Goal: Task Accomplishment & Management: Use online tool/utility

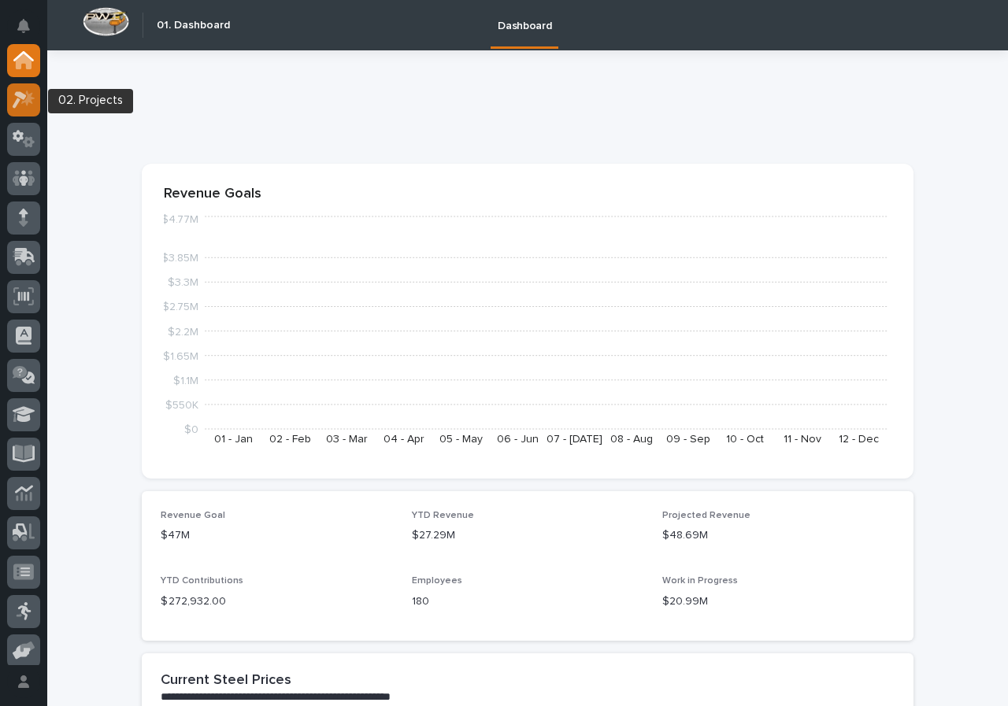
click at [35, 111] on div at bounding box center [23, 99] width 33 height 33
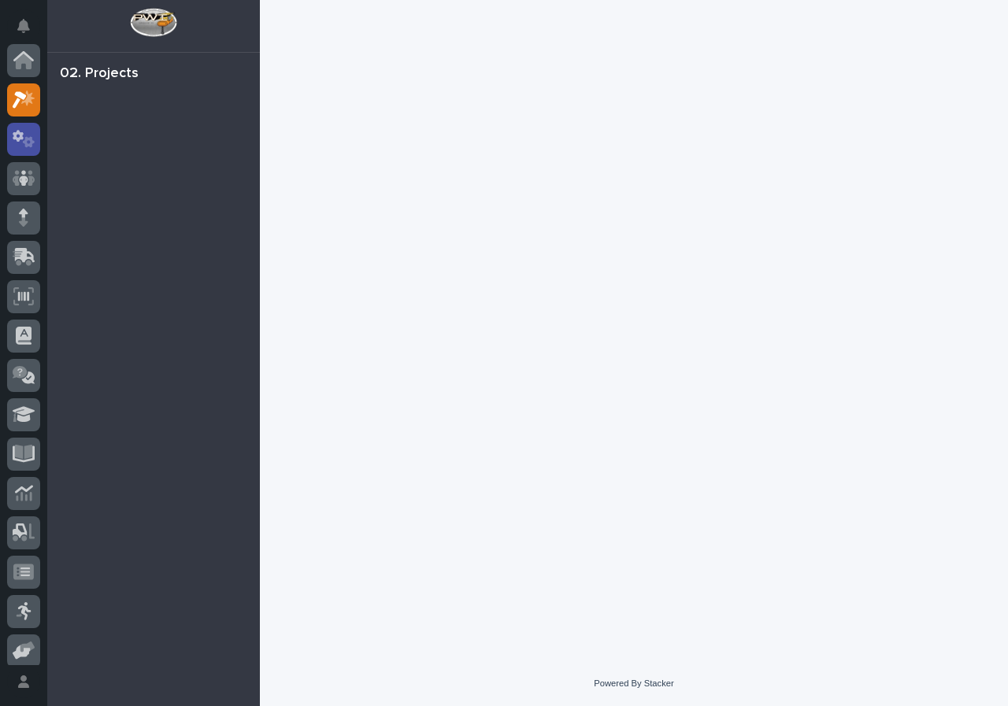
scroll to position [39, 0]
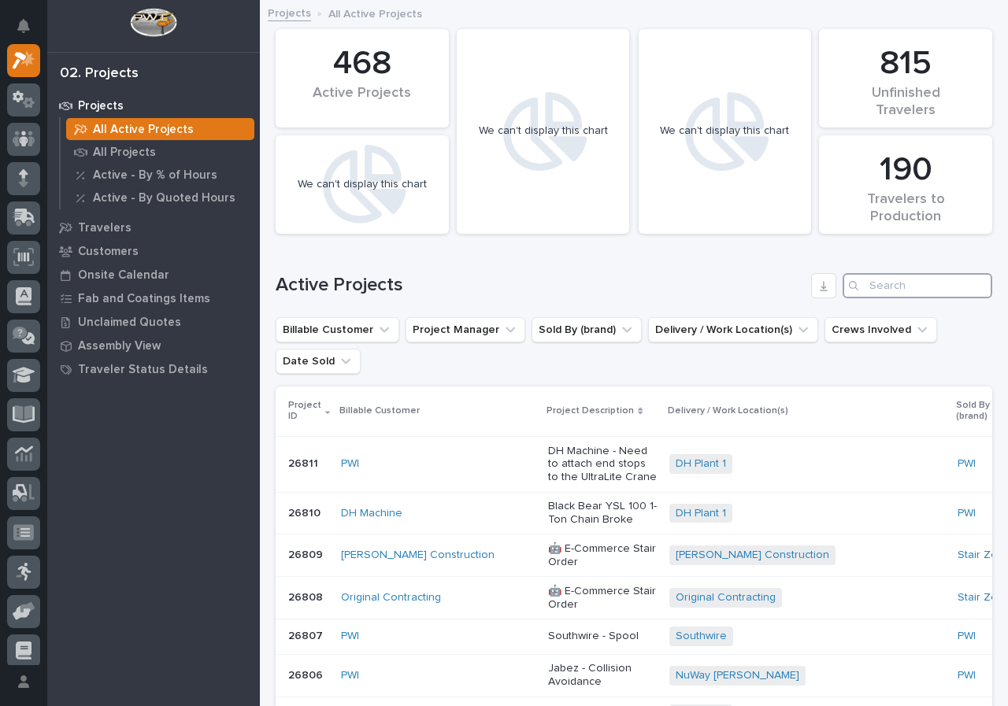
click at [904, 293] on input "Search" at bounding box center [917, 285] width 150 height 25
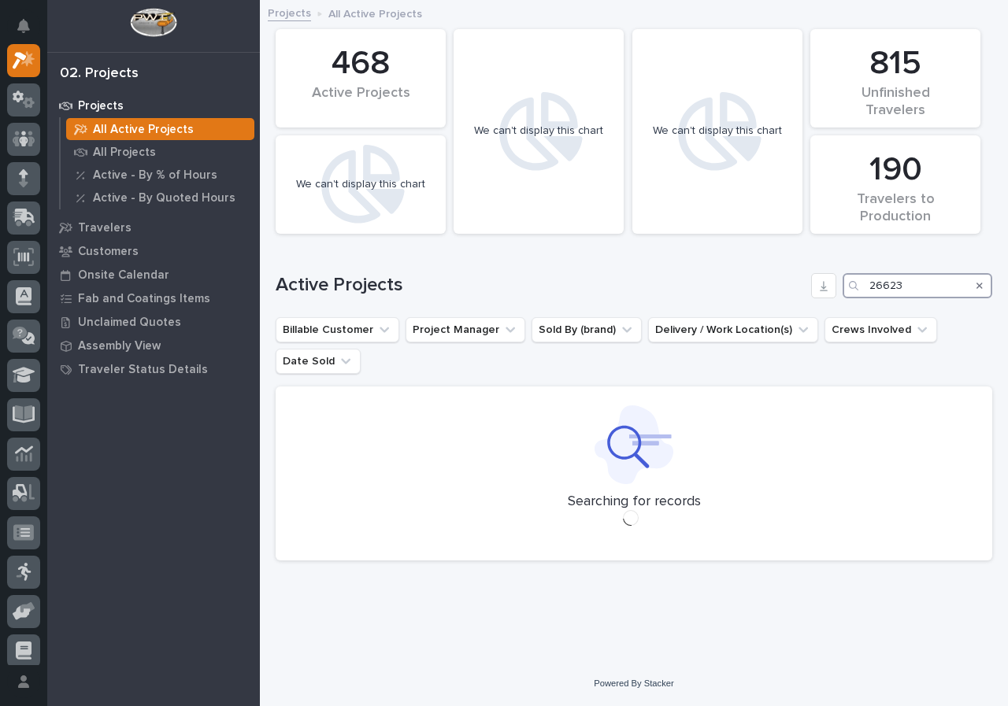
type input "26623"
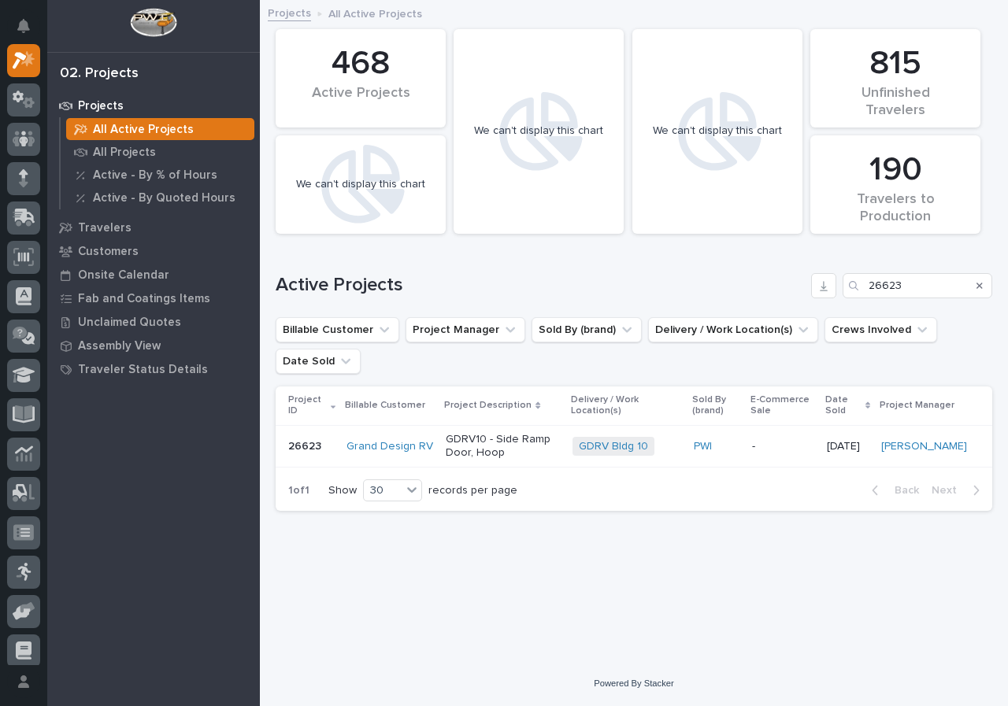
click at [560, 452] on p "GDRV10 - Side Ramp Door, Hoop" at bounding box center [503, 446] width 114 height 27
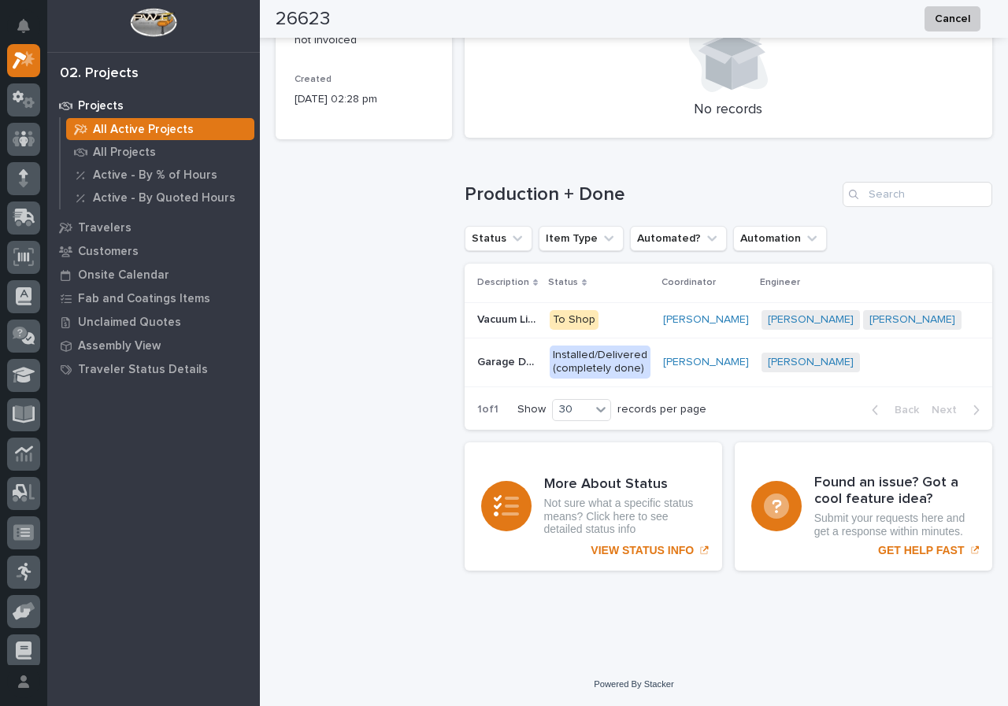
scroll to position [989, 0]
click at [636, 313] on p "To Shop" at bounding box center [599, 320] width 101 height 20
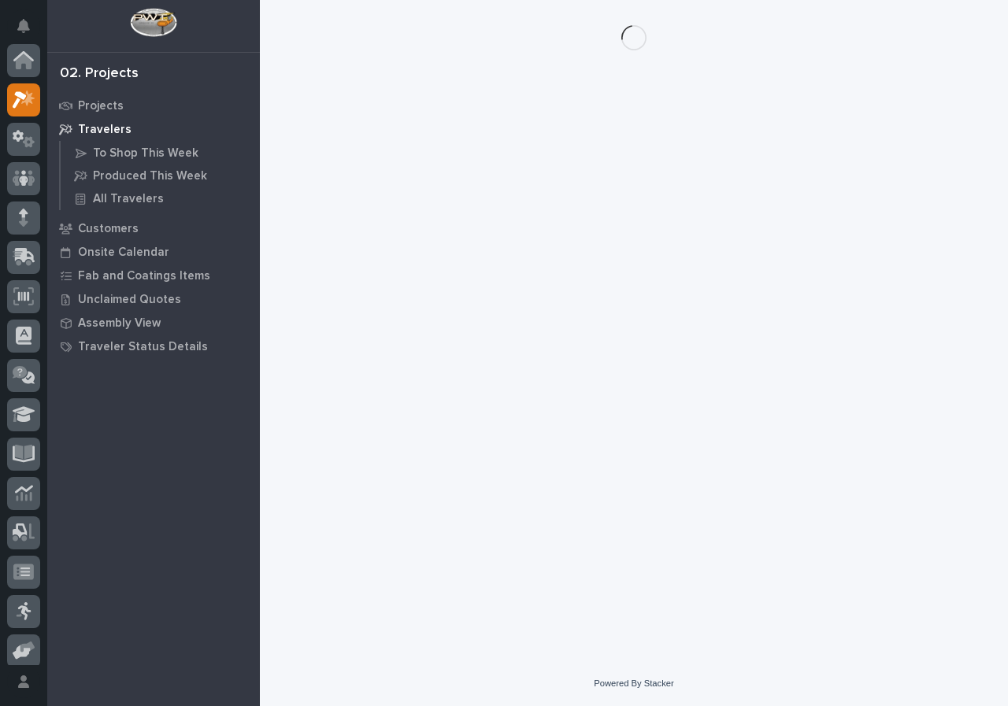
scroll to position [39, 0]
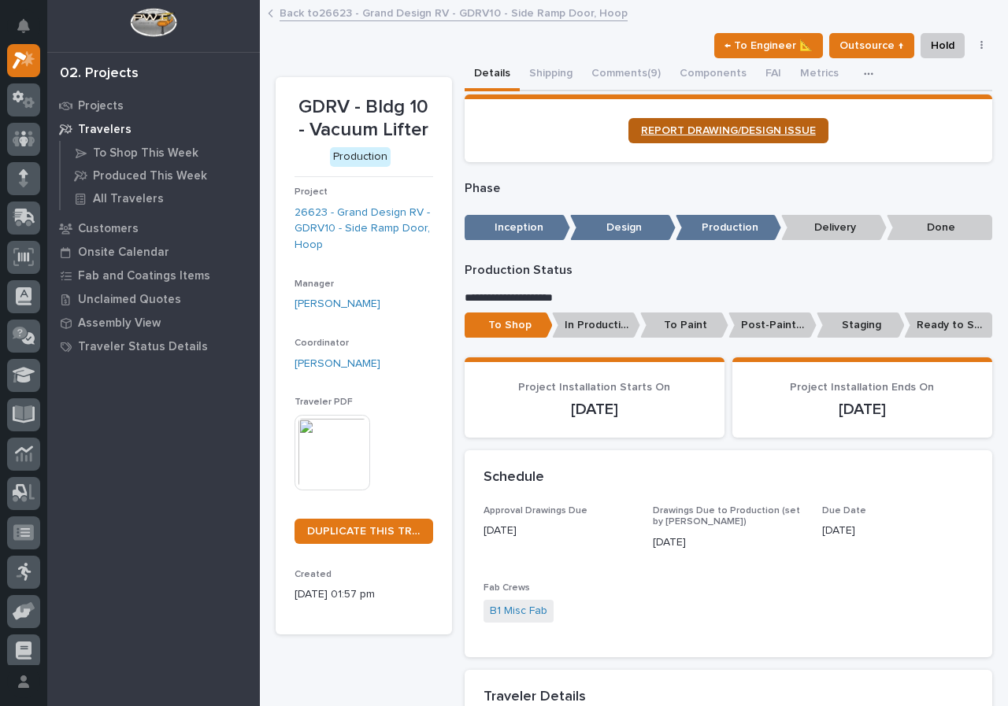
click at [767, 134] on span "REPORT DRAWING/DESIGN ISSUE" at bounding box center [728, 130] width 175 height 11
click at [33, 51] on icon at bounding box center [24, 60] width 23 height 18
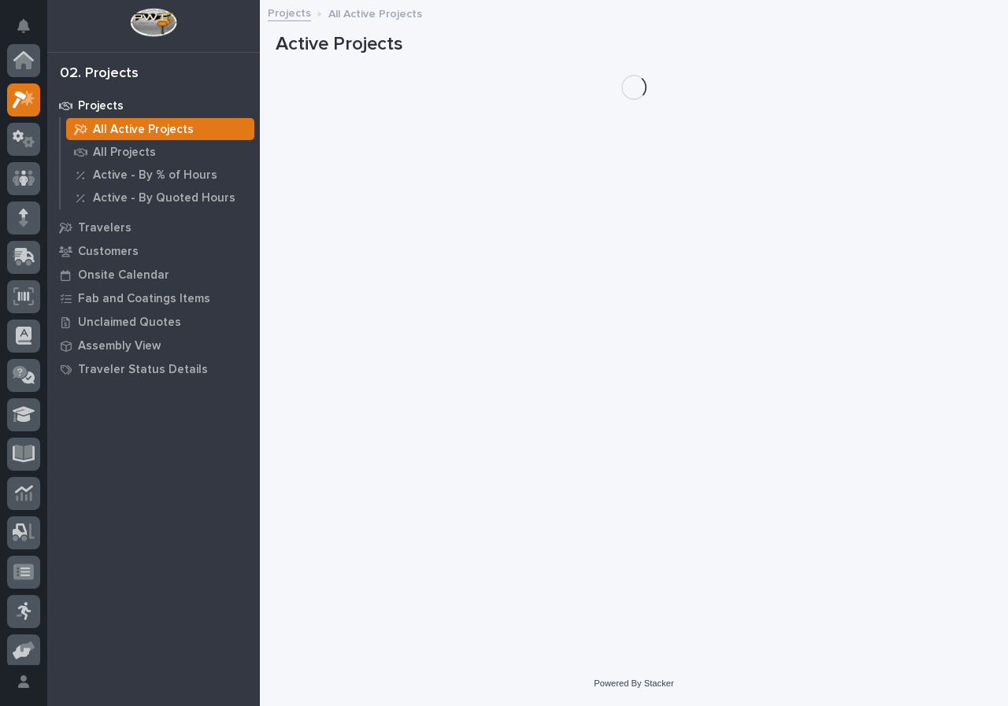
scroll to position [39, 0]
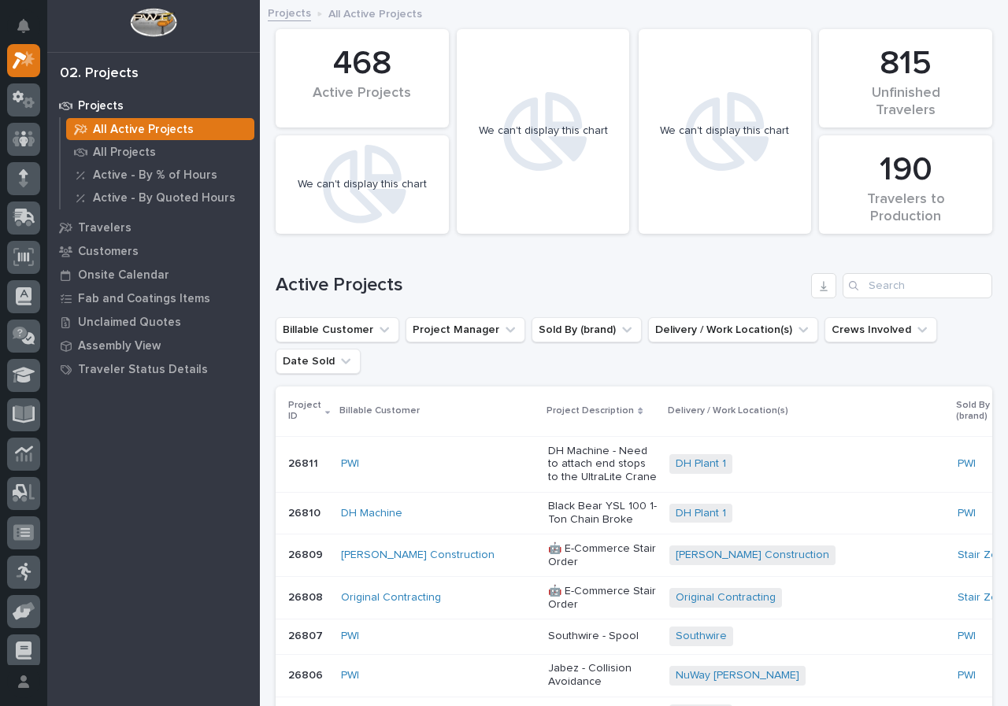
drag, startPoint x: 98, startPoint y: 591, endPoint x: 120, endPoint y: 583, distance: 22.7
click at [102, 590] on div "Projects All Active Projects All Projects Active - By % of Hours Active - By Qu…" at bounding box center [153, 400] width 213 height 612
click at [864, 287] on input "Search" at bounding box center [917, 285] width 150 height 25
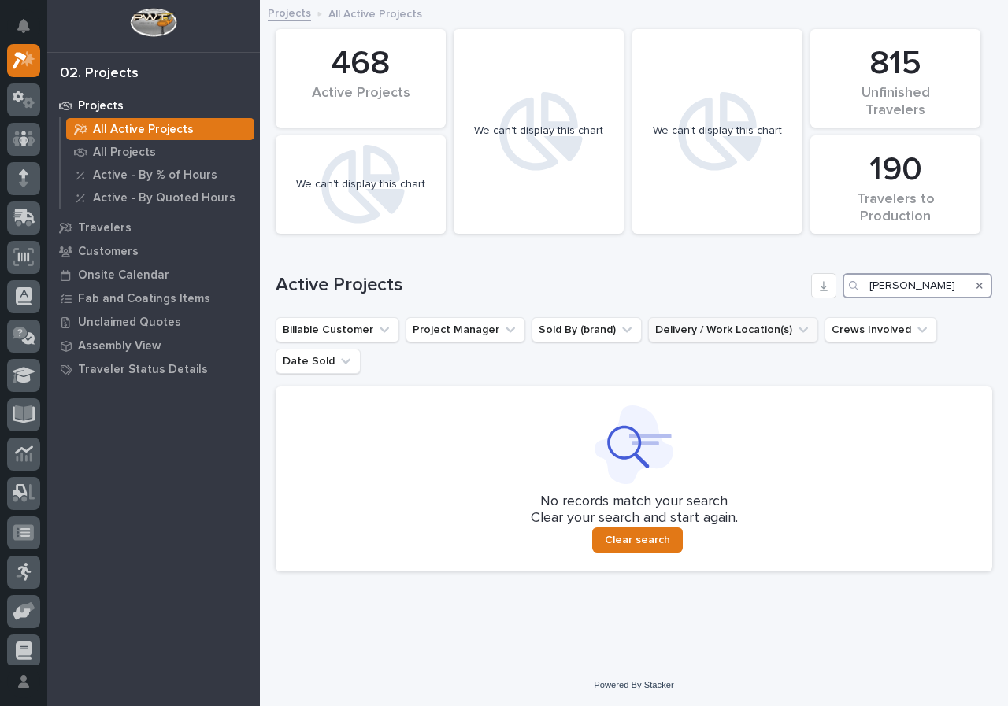
scroll to position [2, 0]
drag, startPoint x: 892, startPoint y: 289, endPoint x: 434, endPoint y: 372, distance: 465.7
click at [661, 283] on div "Active Projects marcel" at bounding box center [634, 284] width 716 height 25
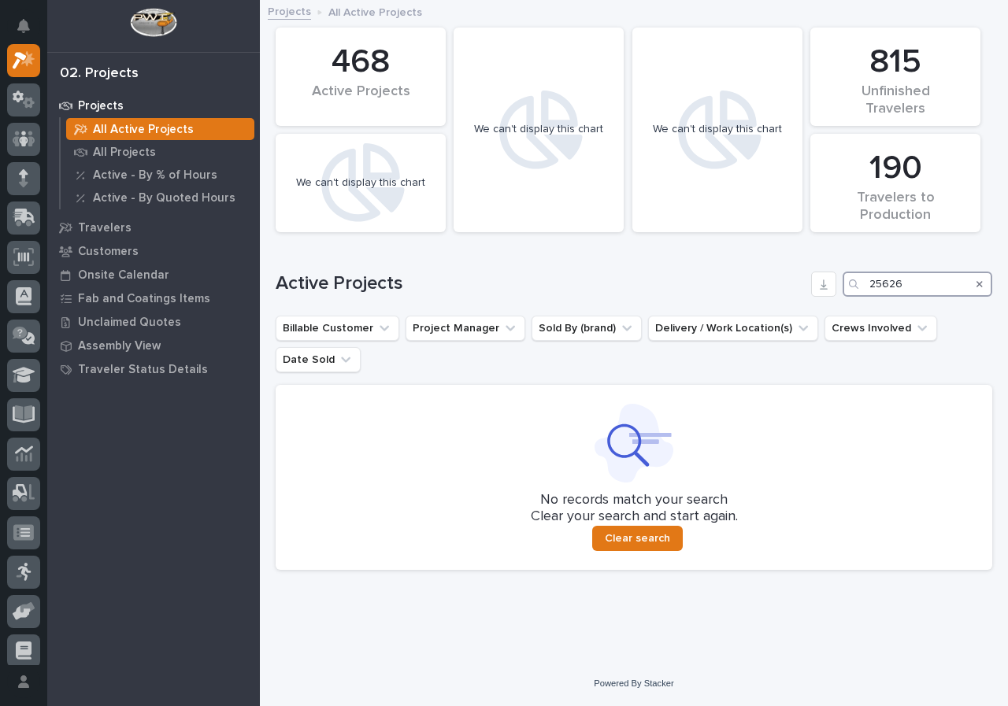
type input "25626"
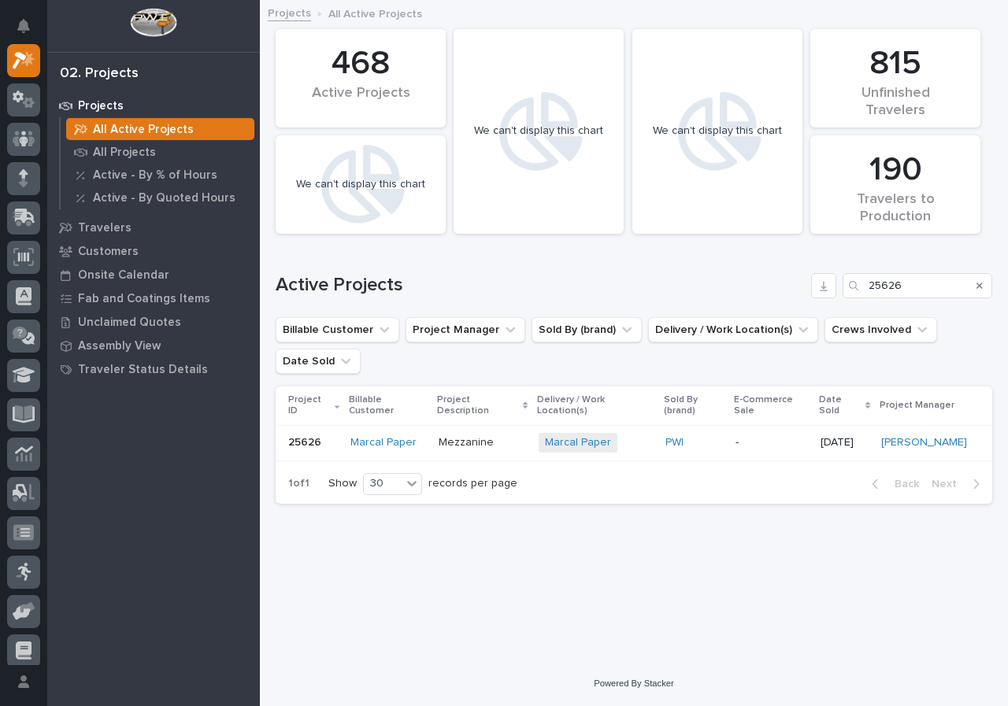
click at [509, 436] on p "Mezzanine" at bounding box center [482, 442] width 88 height 13
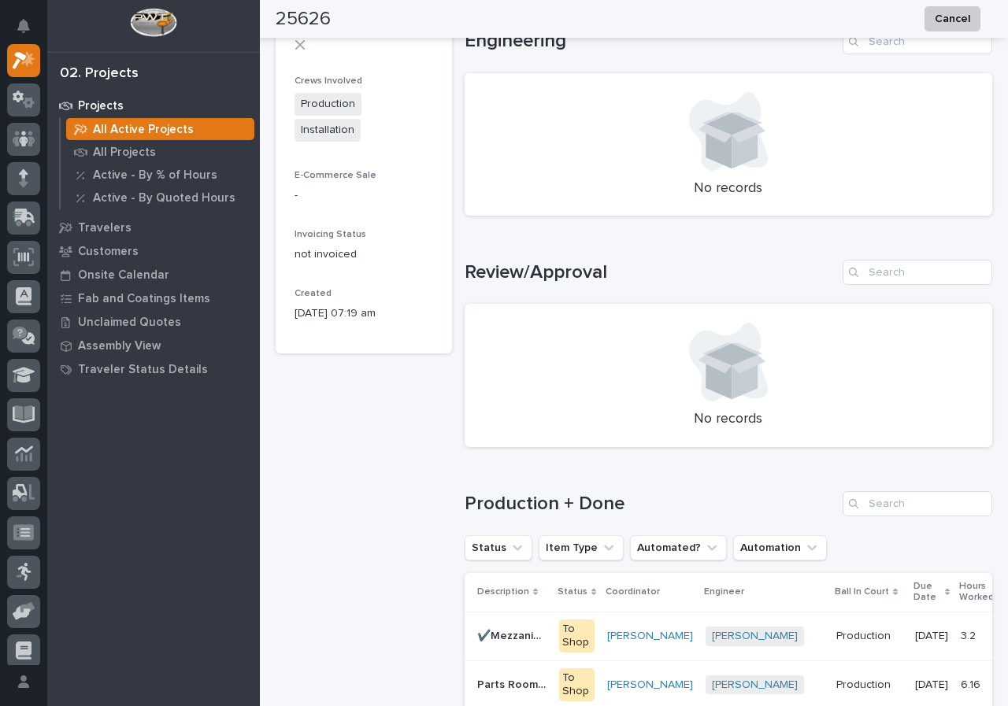
scroll to position [787, 0]
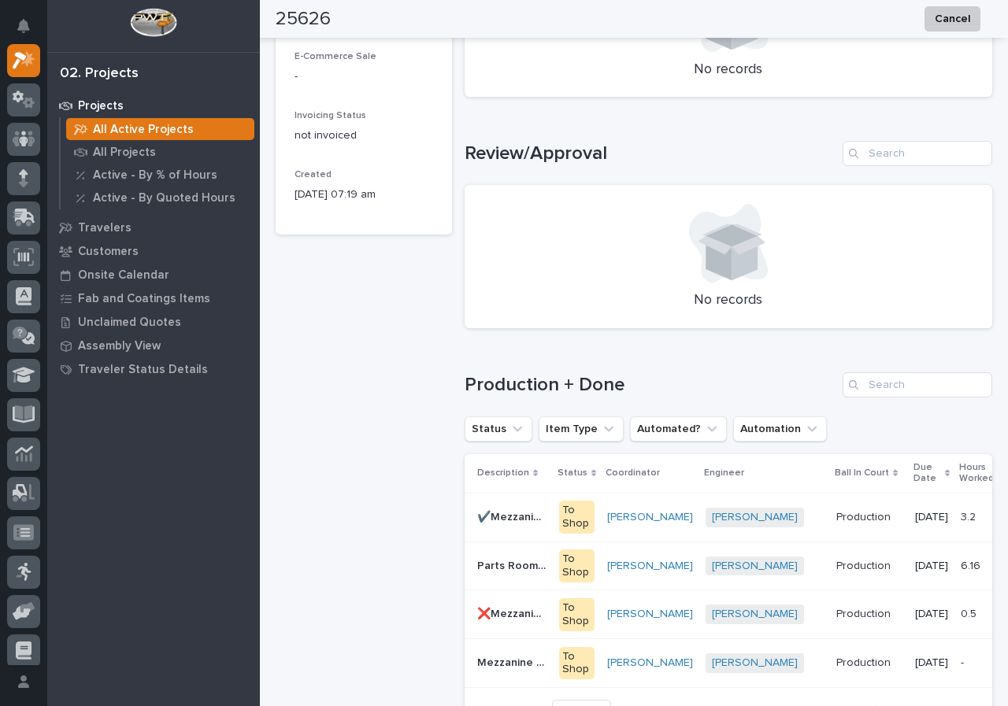
click at [540, 516] on p "✔️Mezzanine Guardrail" at bounding box center [513, 516] width 72 height 17
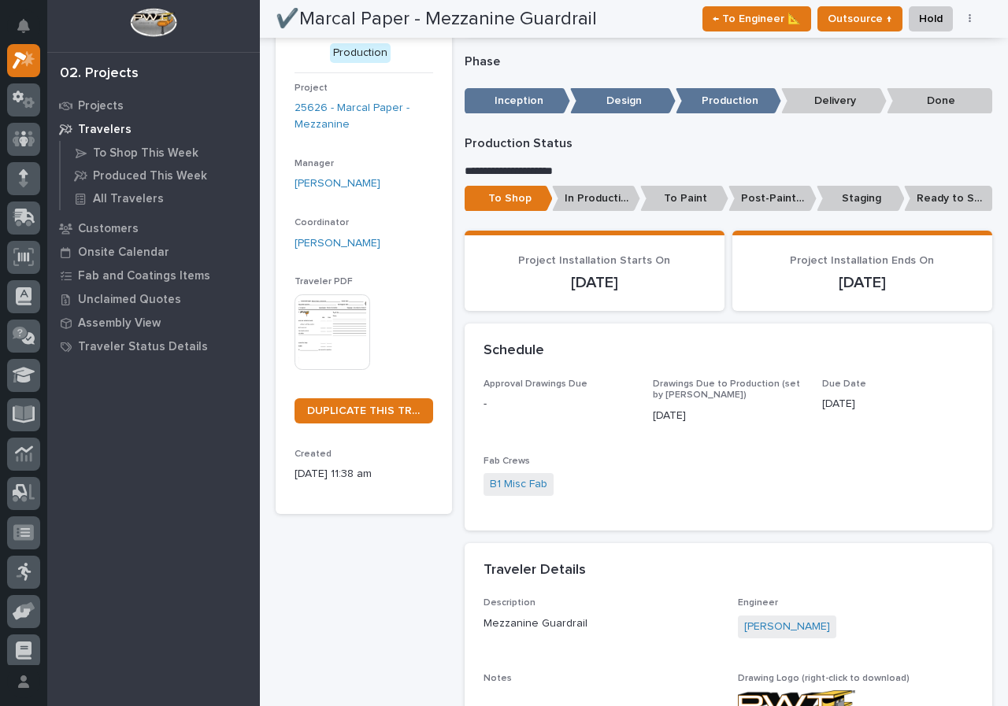
scroll to position [79, 0]
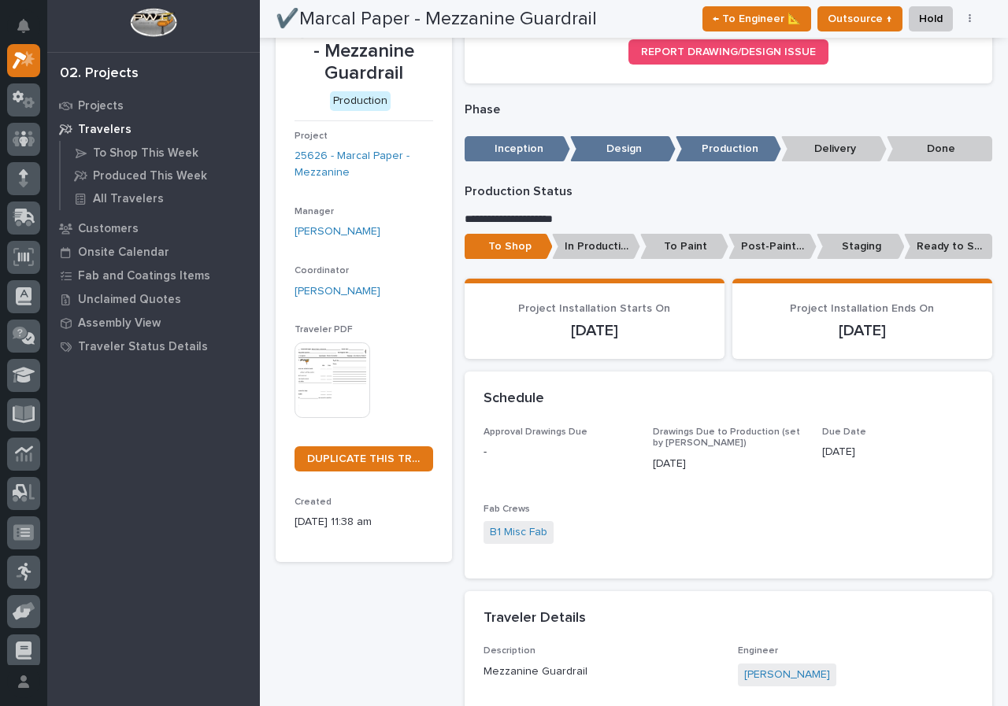
click at [322, 375] on img at bounding box center [332, 380] width 76 height 76
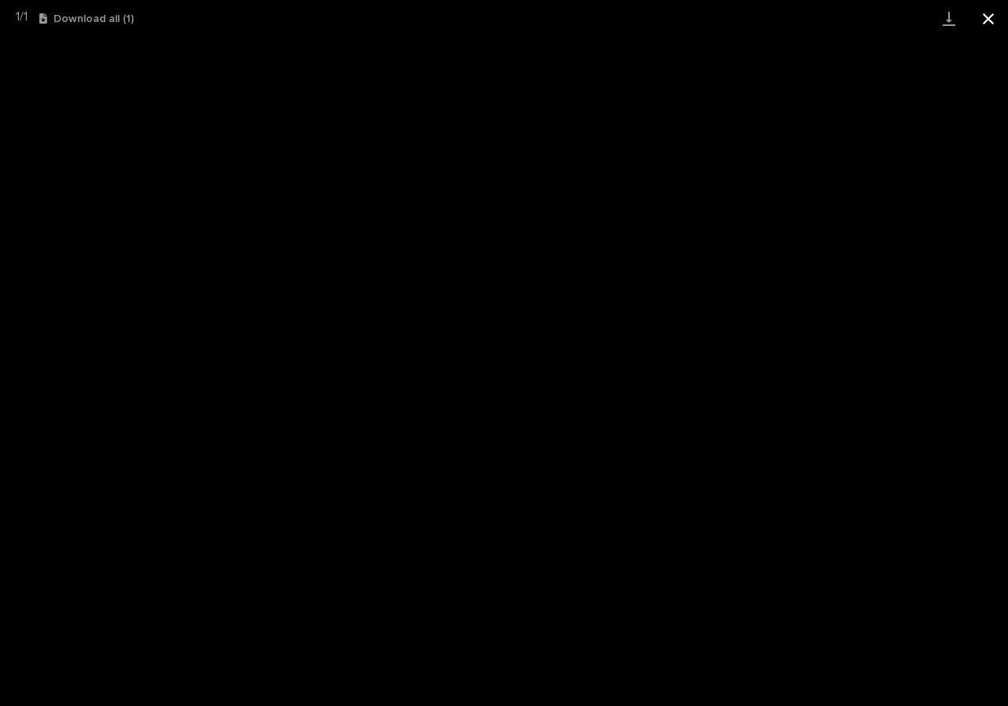
click at [996, 17] on button "Close gallery" at bounding box center [987, 18] width 39 height 37
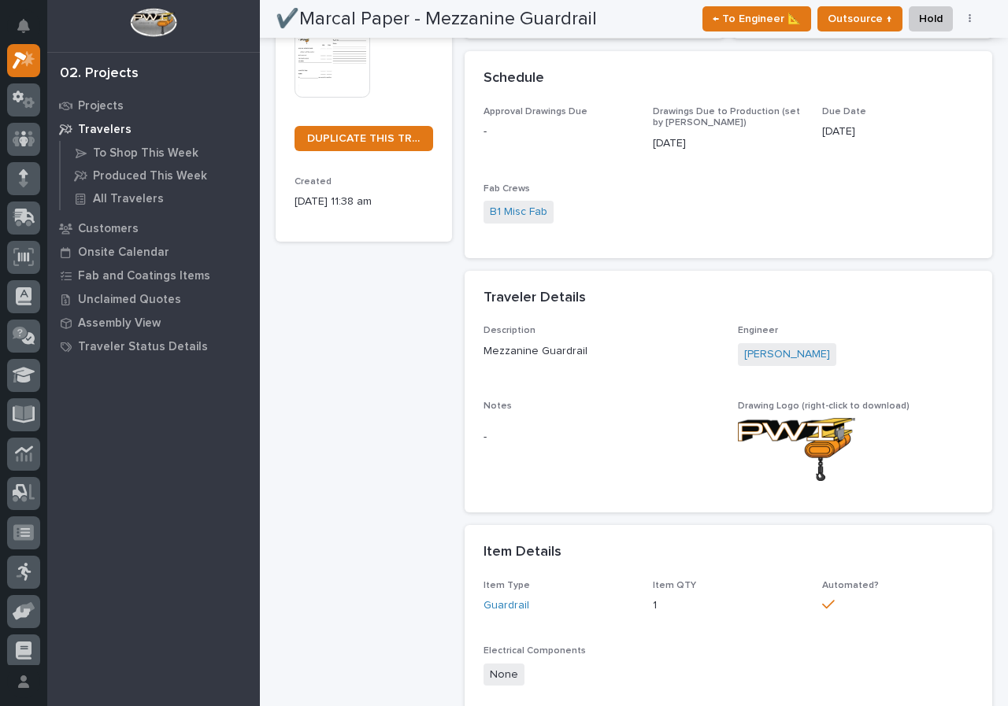
scroll to position [0, 0]
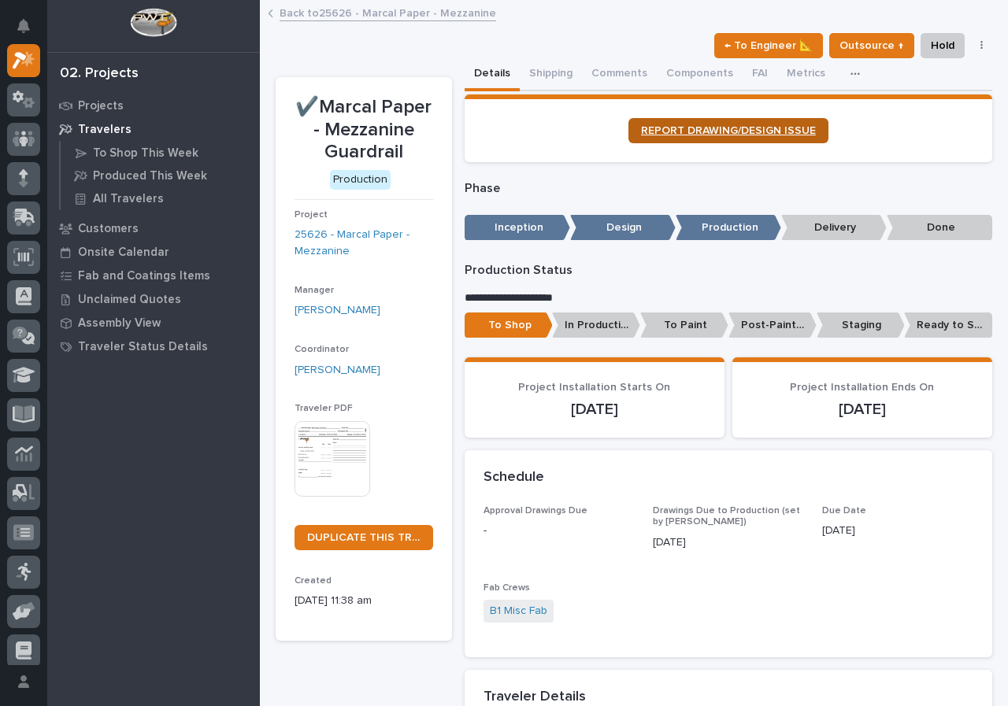
click at [712, 121] on link "REPORT DRAWING/DESIGN ISSUE" at bounding box center [728, 130] width 200 height 25
click at [34, 17] on button "Notifications" at bounding box center [23, 25] width 33 height 33
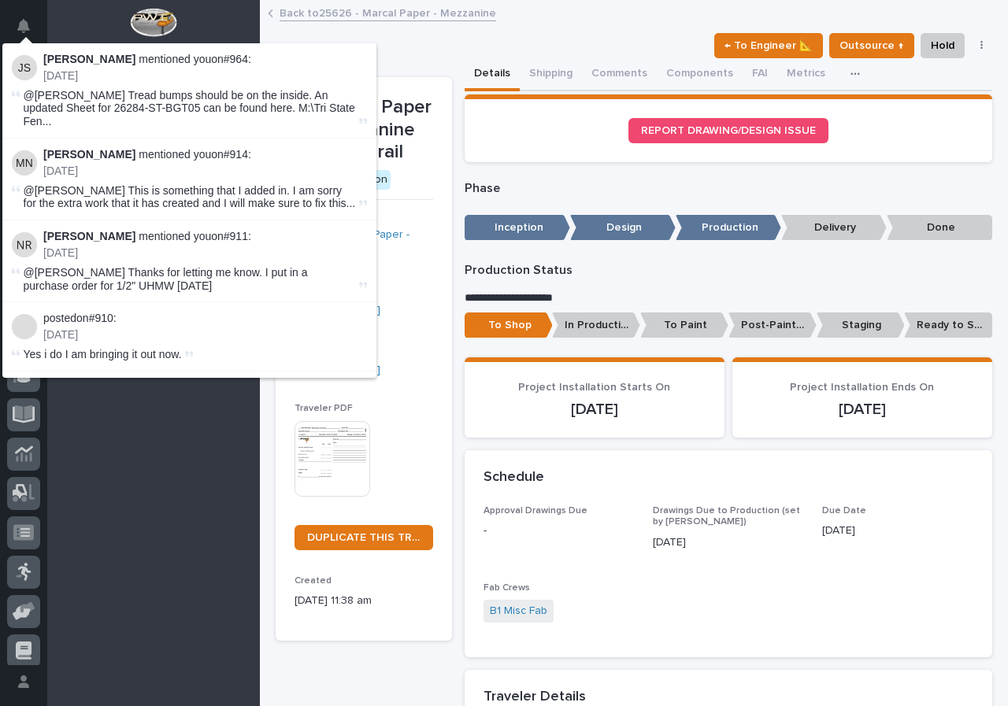
click at [34, 22] on button "Notifications" at bounding box center [23, 25] width 33 height 33
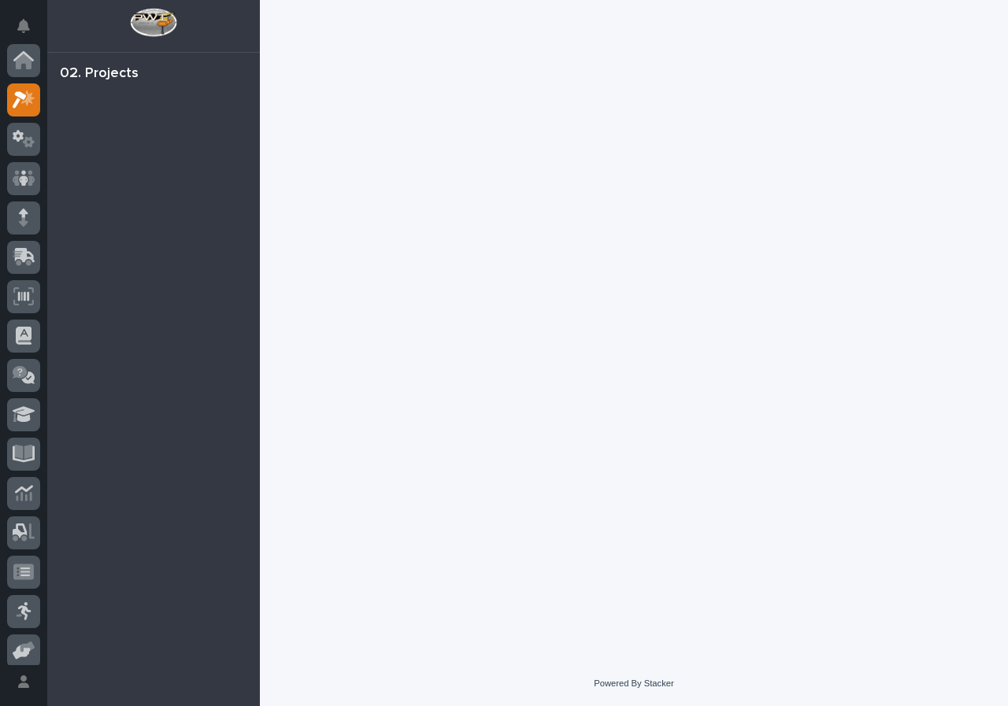
scroll to position [39, 0]
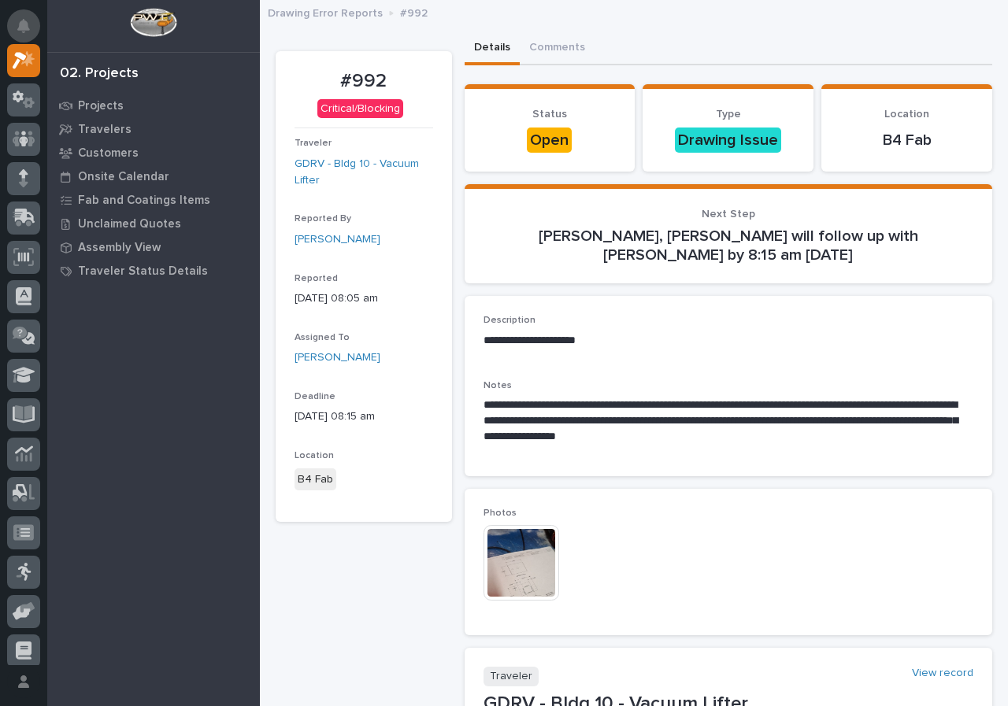
click at [35, 19] on button "Notifications" at bounding box center [23, 25] width 33 height 33
click at [31, 22] on button "Notifications" at bounding box center [23, 25] width 33 height 33
click at [838, 555] on div "This file cannot be opened Download File" at bounding box center [728, 564] width 490 height 79
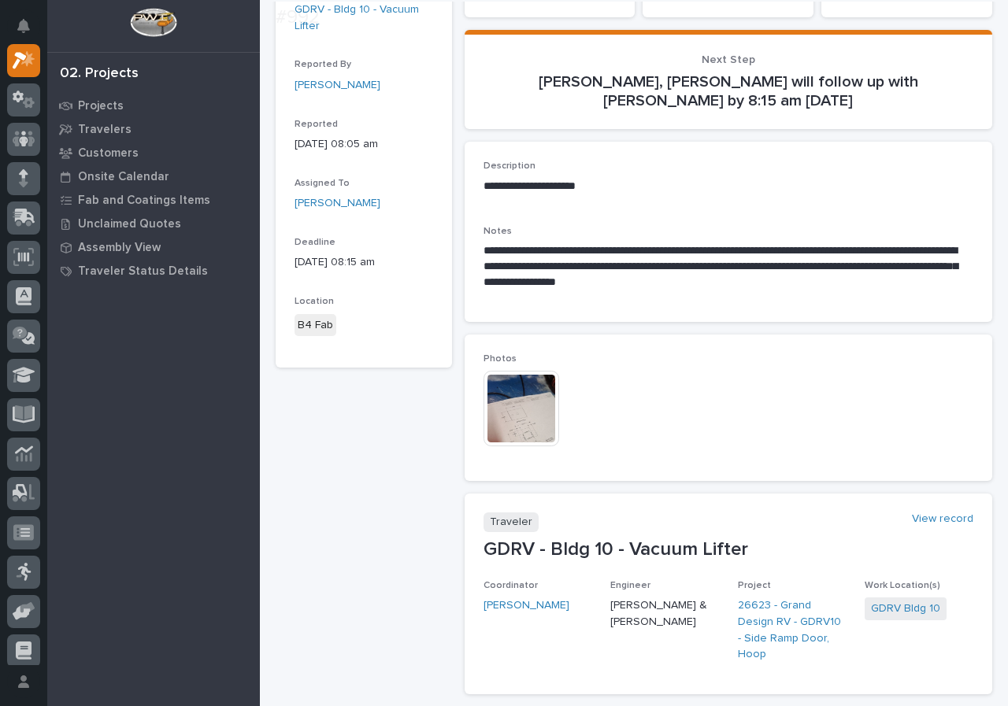
scroll to position [157, 0]
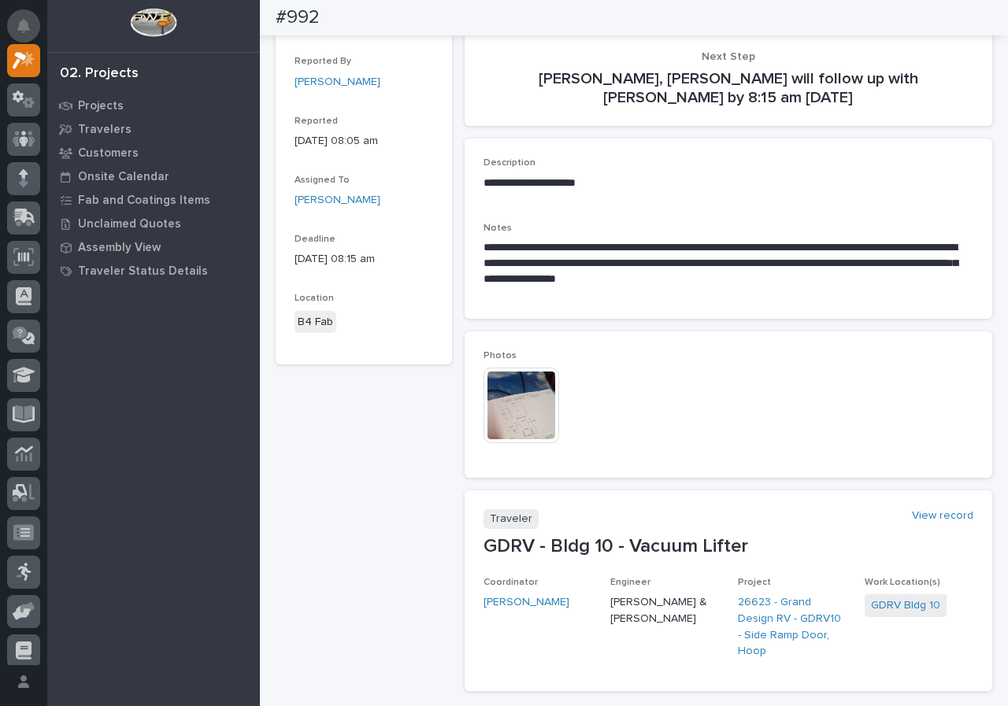
click at [18, 25] on icon "Notifications" at bounding box center [23, 26] width 13 height 14
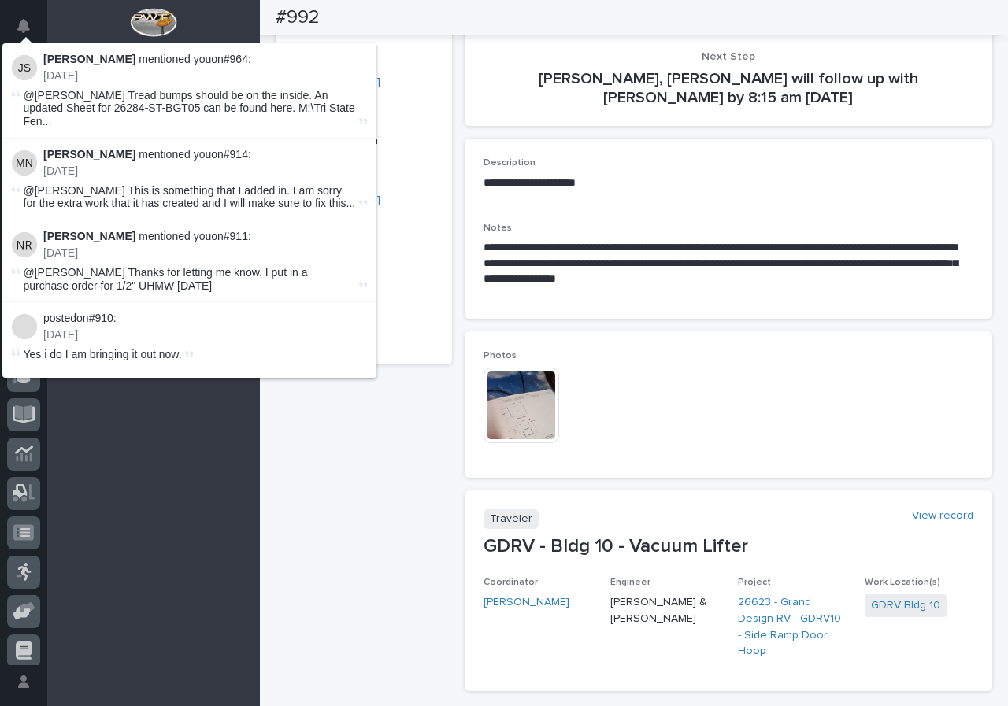
click at [468, 50] on section "Next Step [PERSON_NAME], [PERSON_NAME] will follow up with [PERSON_NAME] by 8:1…" at bounding box center [728, 77] width 528 height 100
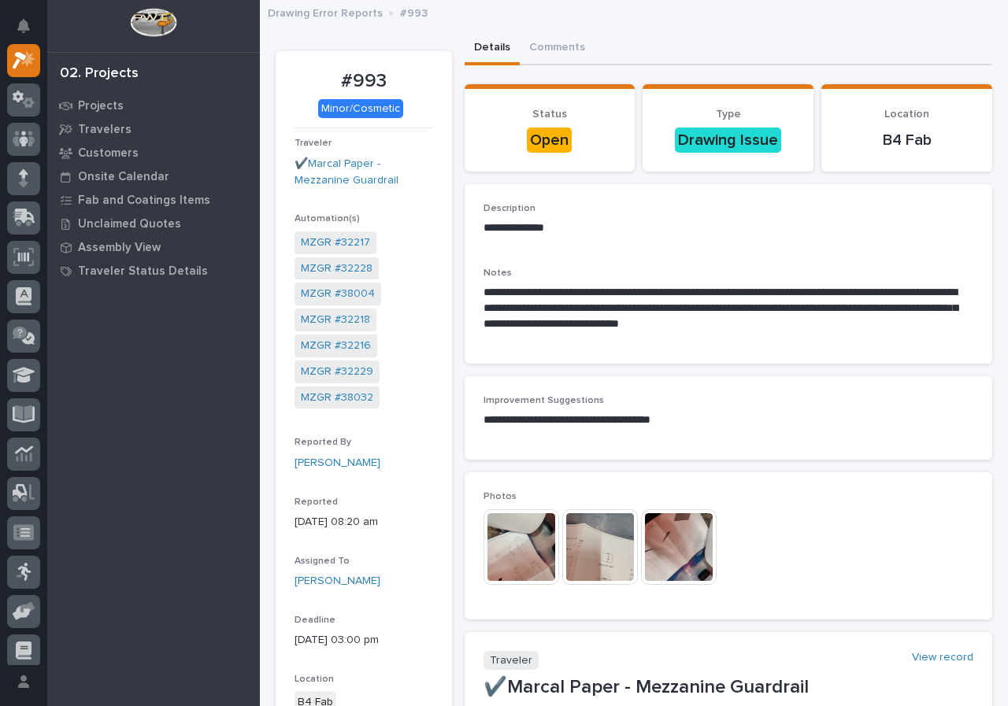
click at [145, 520] on div "Projects Travelers Customers Onsite Calendar Fab and Coatings Items Unclaimed Q…" at bounding box center [153, 400] width 213 height 612
click at [13, 23] on button "Notifications" at bounding box center [23, 25] width 33 height 33
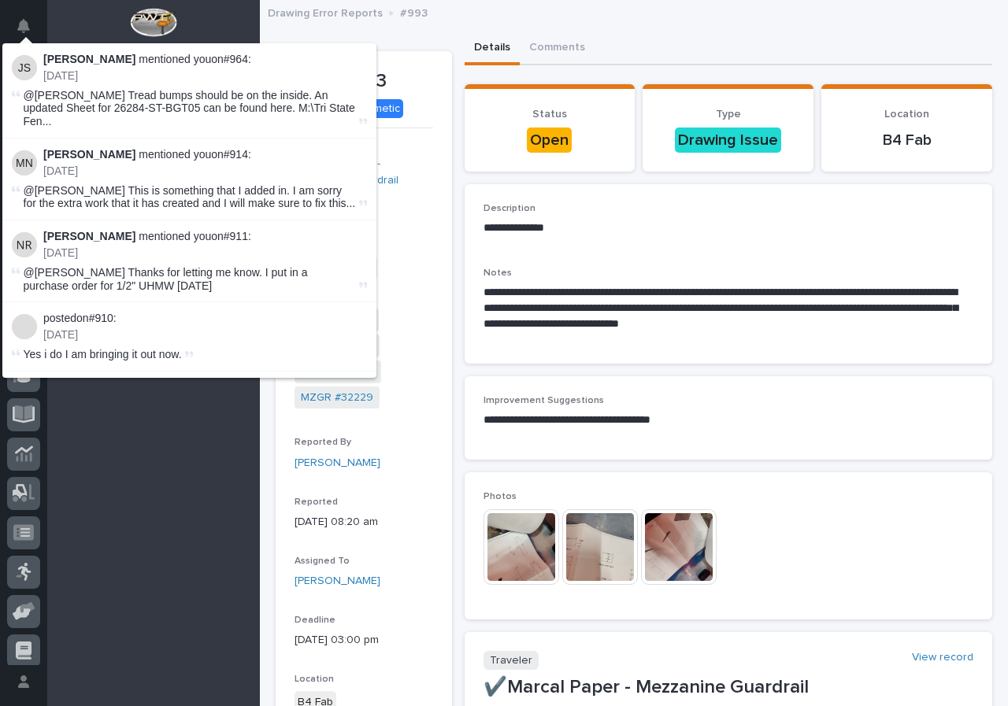
click at [23, 31] on icon "Notifications" at bounding box center [23, 26] width 13 height 14
